Goal: Check status: Check status

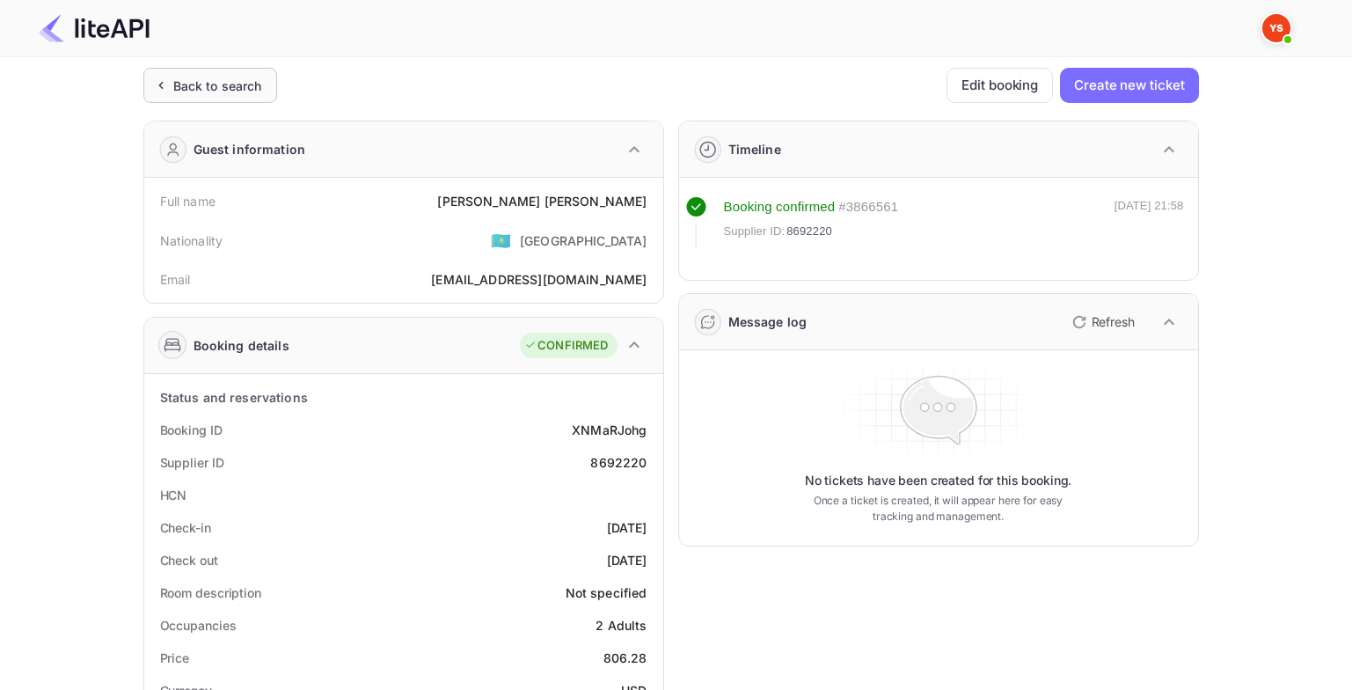
click at [229, 91] on div "Back to search" at bounding box center [217, 86] width 89 height 18
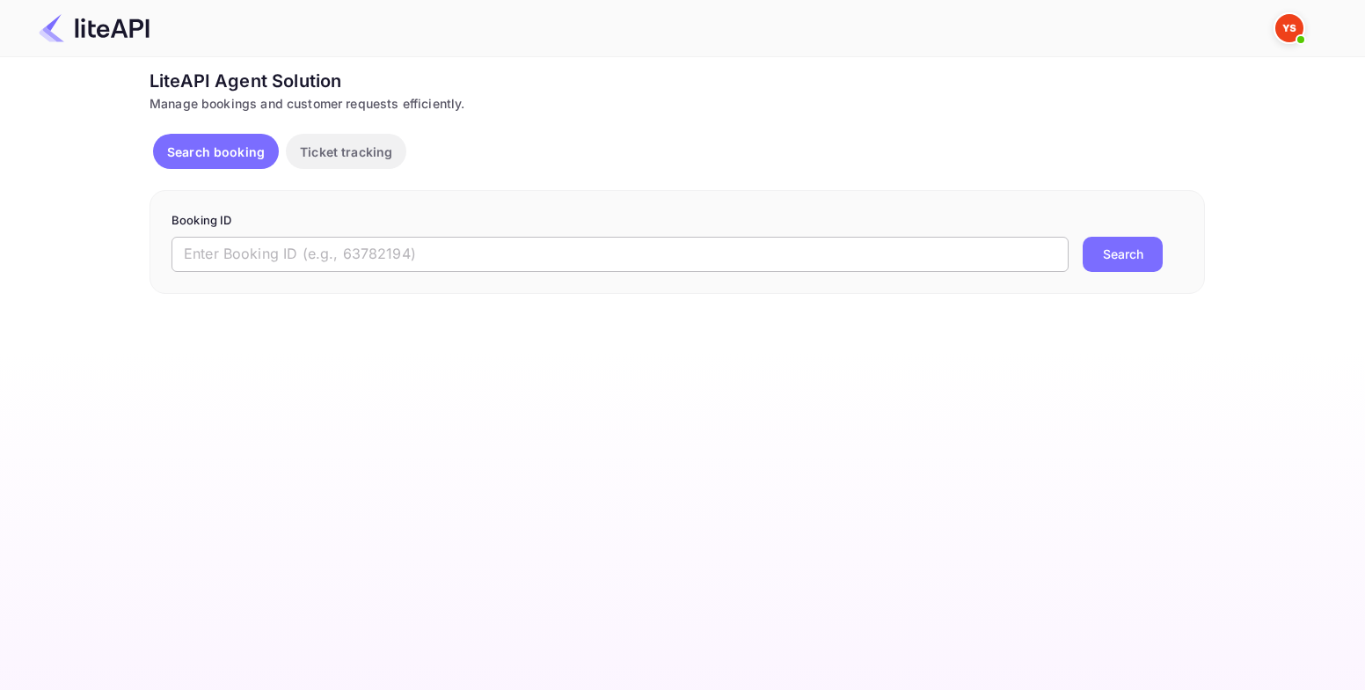
click at [530, 262] on input "text" at bounding box center [620, 254] width 897 height 35
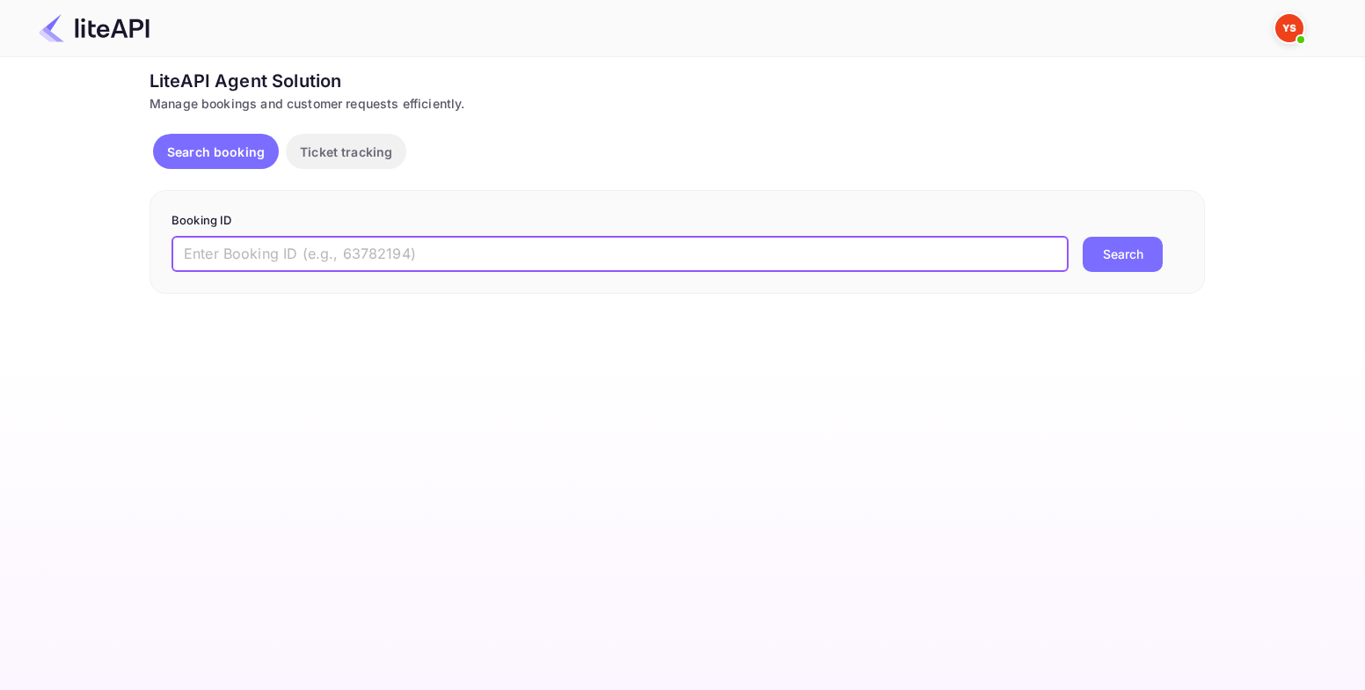
paste input "8891075"
type input "8891075"
click at [1130, 259] on button "Search" at bounding box center [1123, 254] width 80 height 35
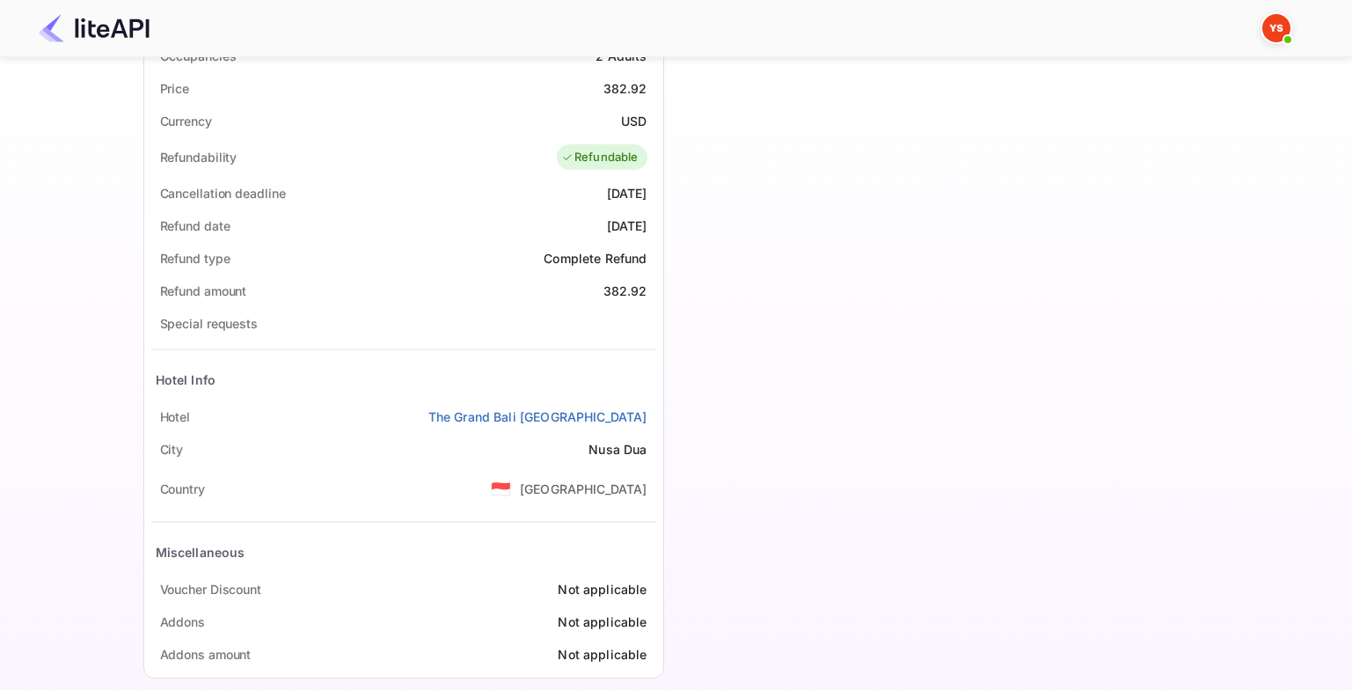
scroll to position [591, 0]
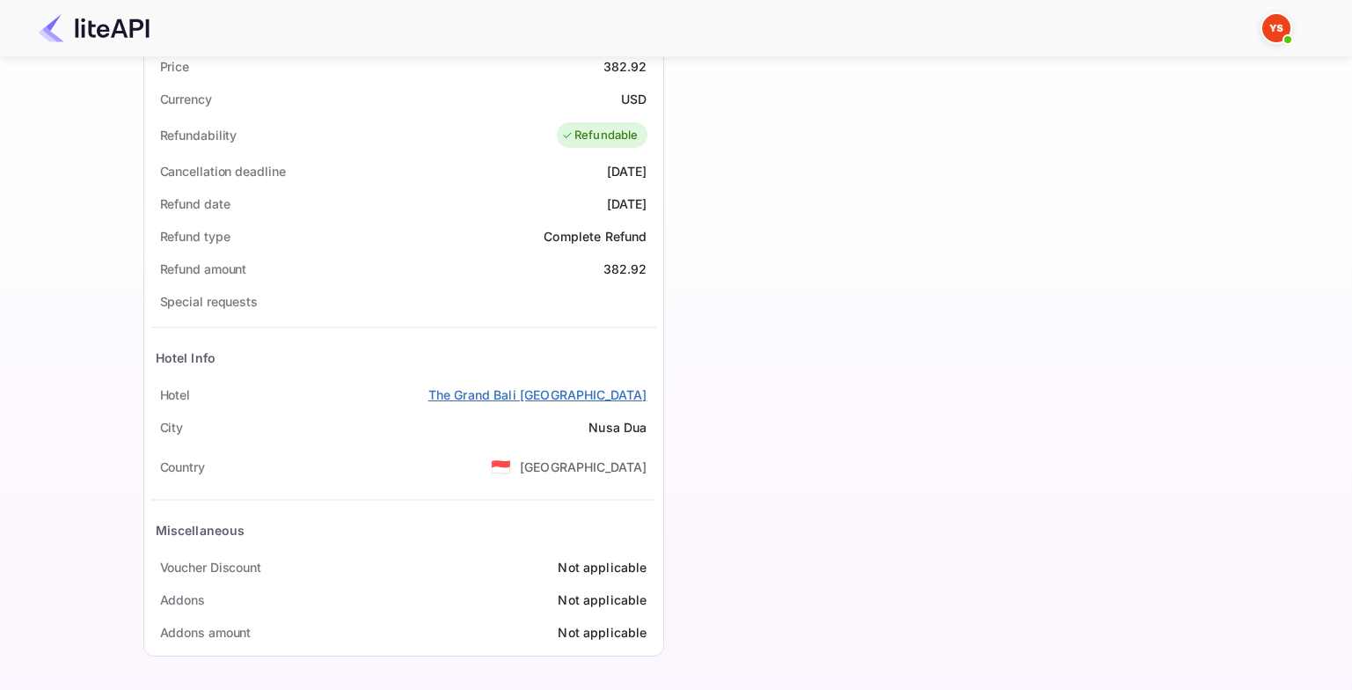
click at [563, 398] on link "The Grand Bali [GEOGRAPHIC_DATA]" at bounding box center [537, 394] width 219 height 18
click at [574, 393] on link "The Grand Bali [GEOGRAPHIC_DATA]" at bounding box center [537, 394] width 219 height 18
drag, startPoint x: 460, startPoint y: 396, endPoint x: 661, endPoint y: 399, distance: 200.6
click at [661, 399] on div "Status and reservations Booking ID g5N6vXhQV Supplier ID 8891075 HCN Check-in […" at bounding box center [403, 219] width 519 height 873
copy link "The Grand Bali [GEOGRAPHIC_DATA]"
